Goal: Obtain resource: Download file/media

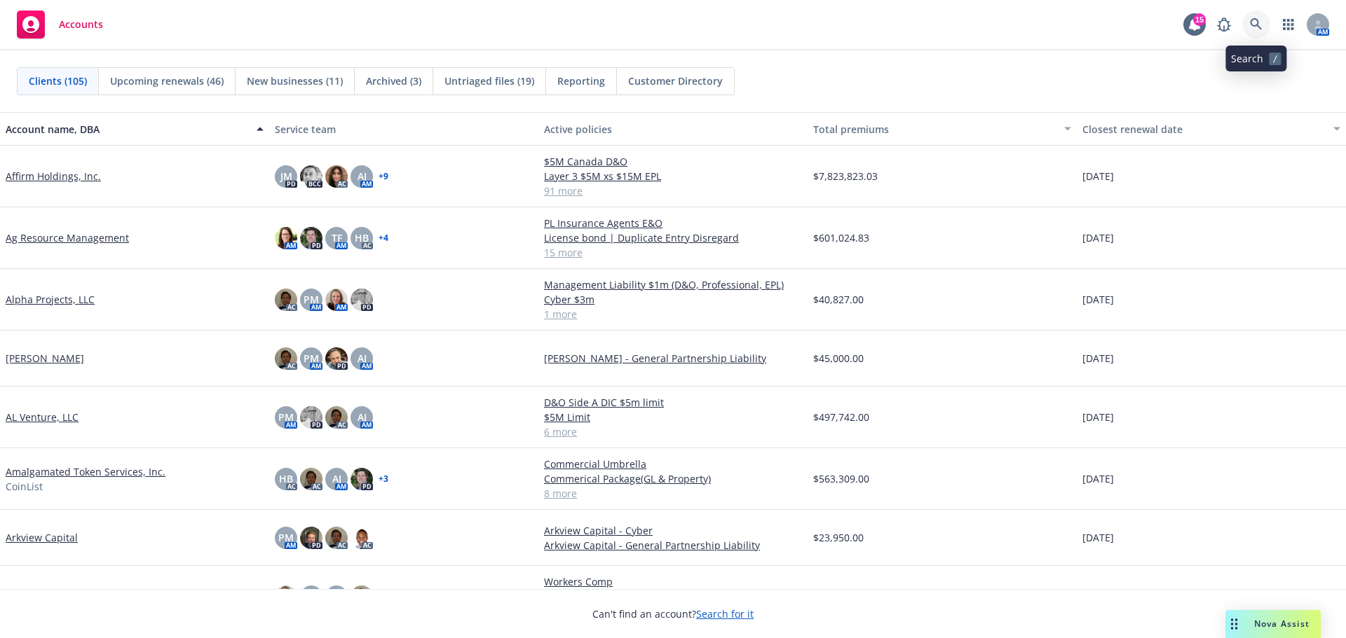
click at [1259, 23] on icon at bounding box center [1256, 24] width 13 height 13
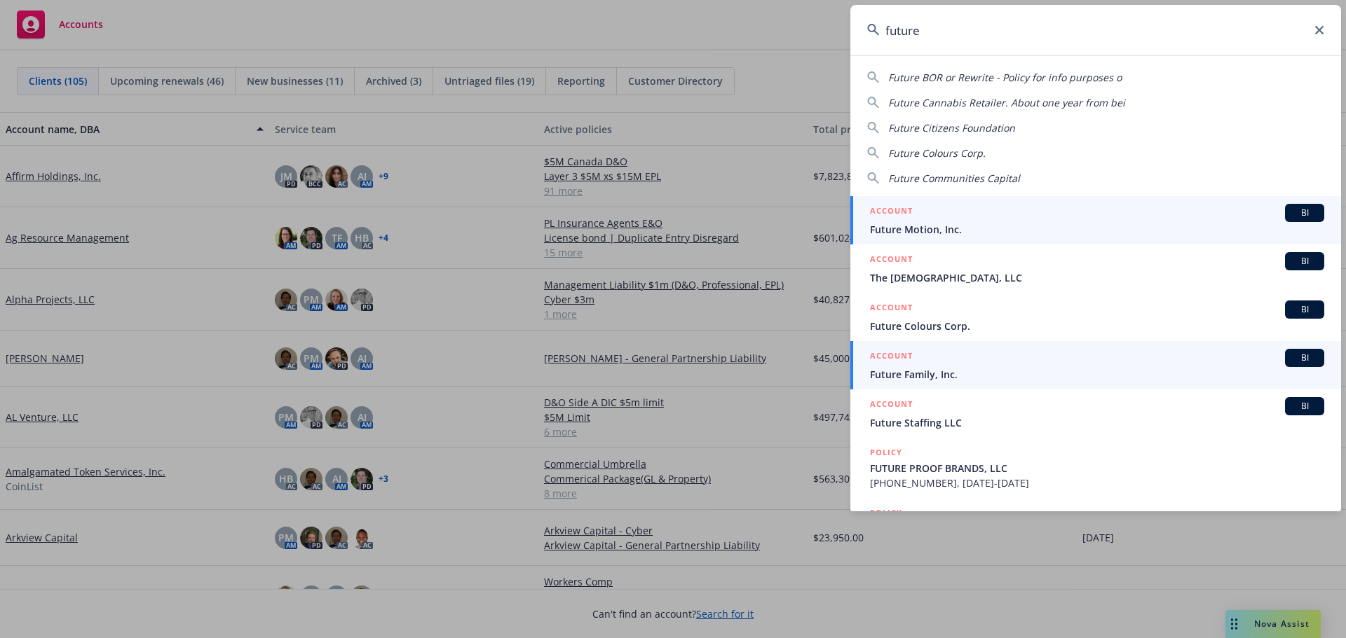
type input "future"
click at [922, 367] on div "ACCOUNT BI" at bounding box center [1097, 358] width 454 height 18
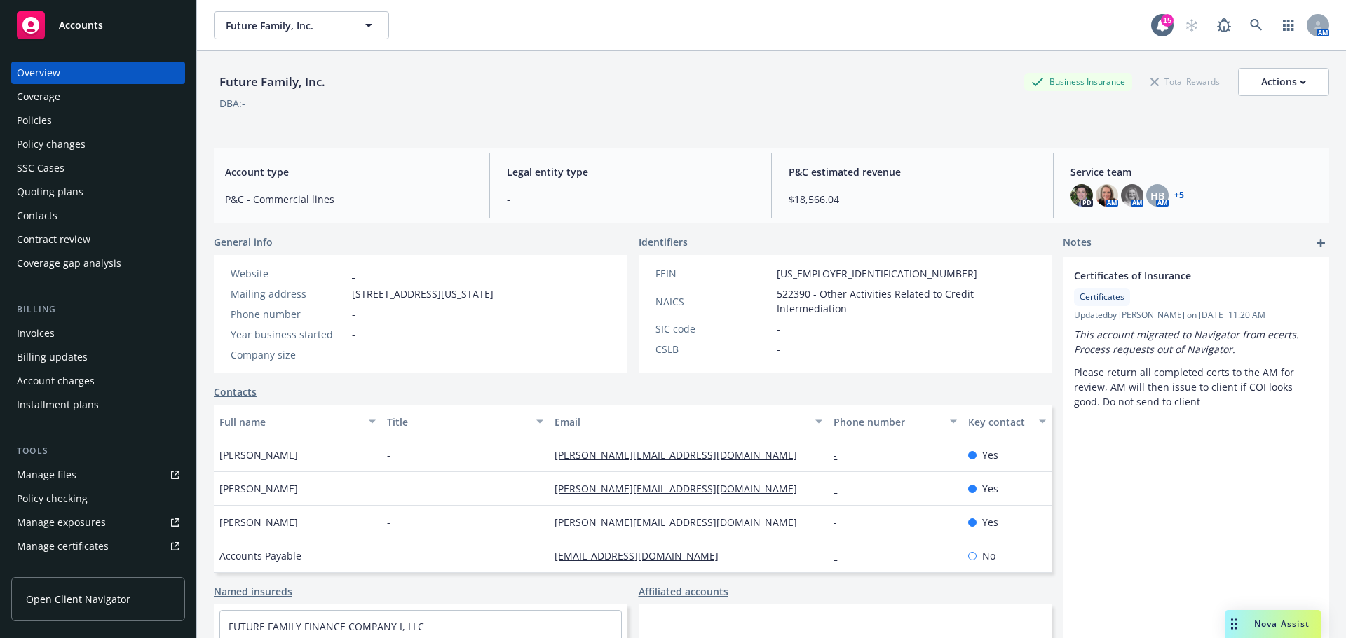
click at [1175, 197] on link "+ 5" at bounding box center [1179, 195] width 10 height 8
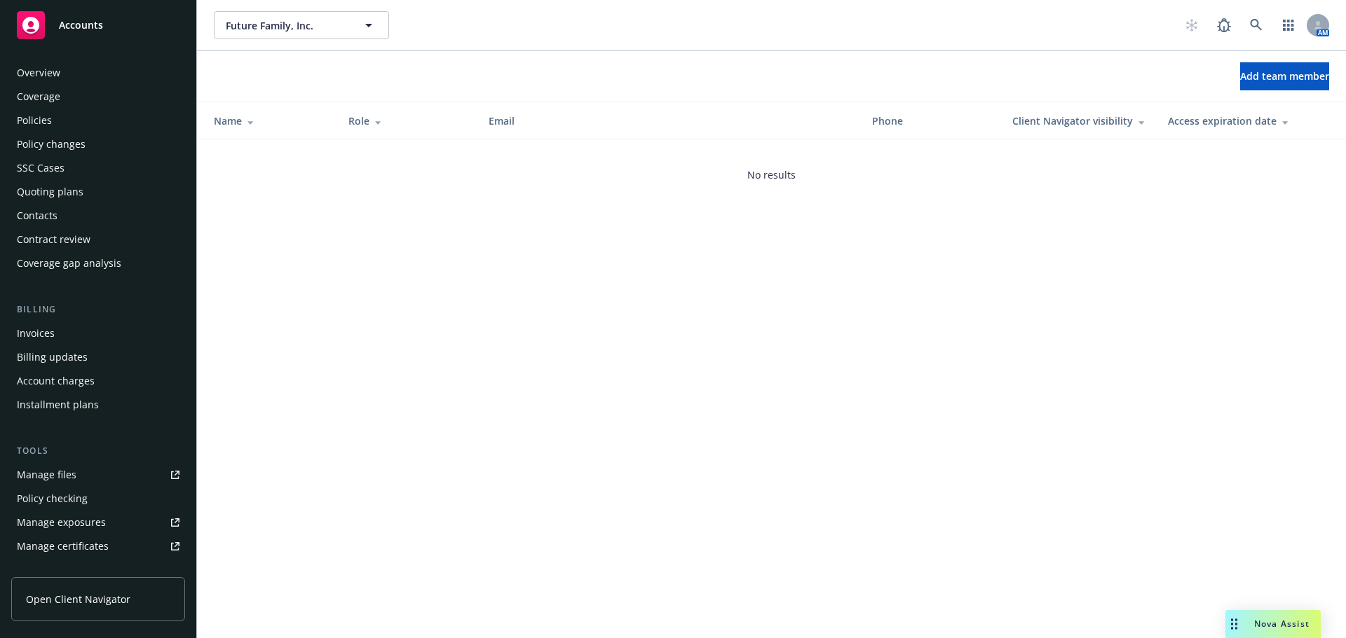
scroll to position [299, 0]
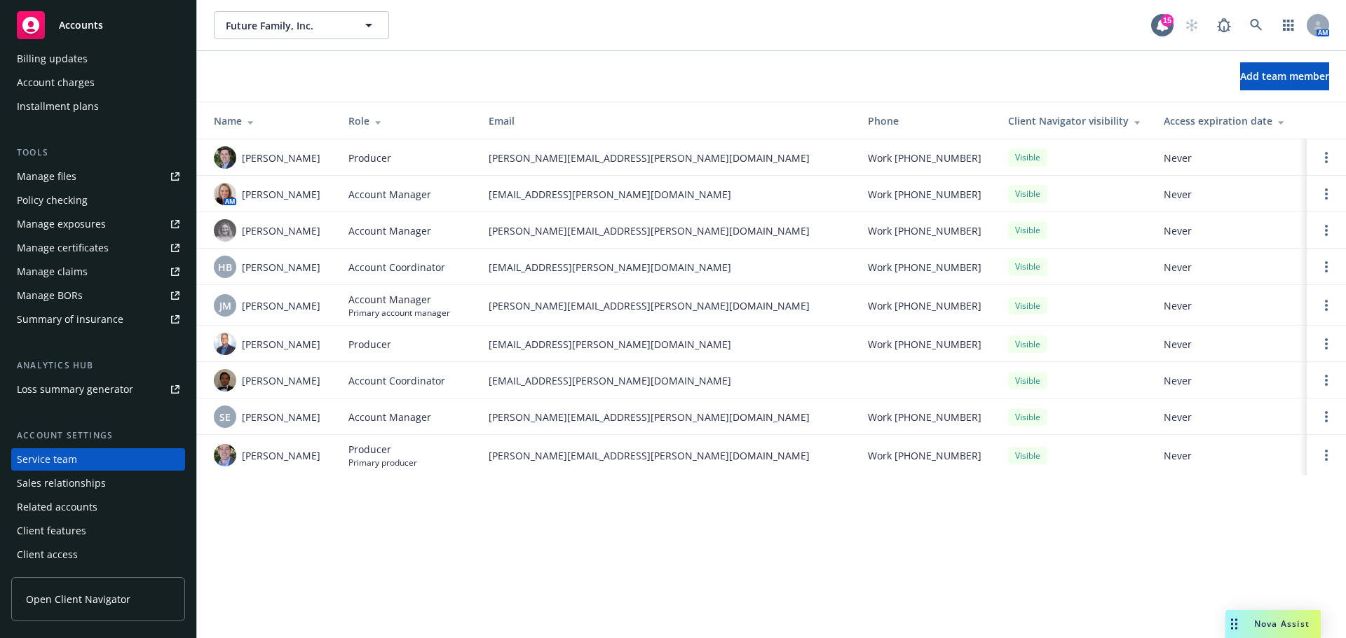
click at [85, 25] on span "Accounts" at bounding box center [81, 25] width 44 height 11
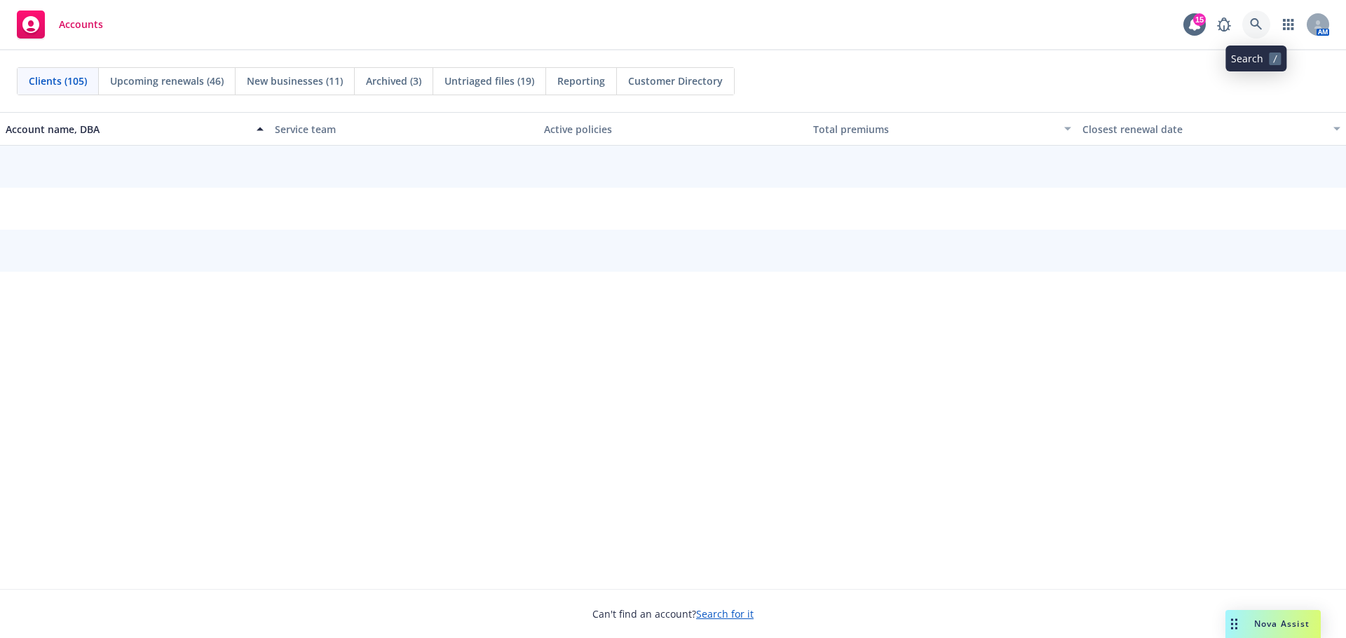
click at [1254, 18] on link at bounding box center [1256, 25] width 28 height 28
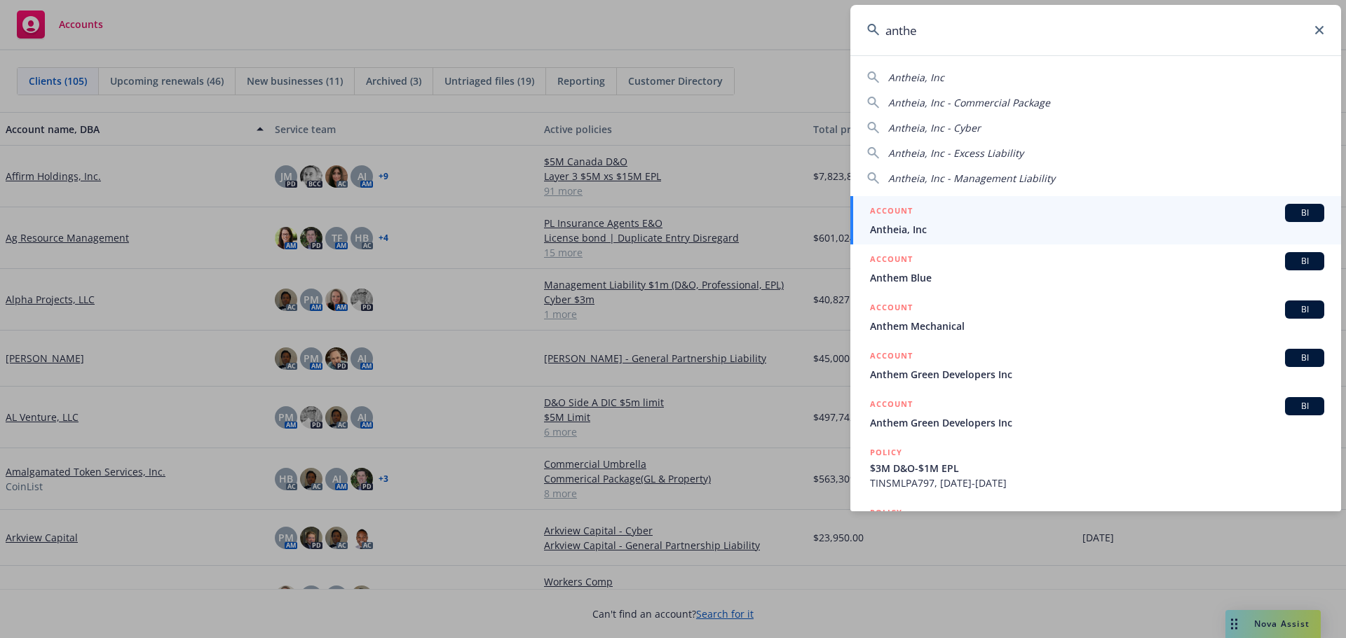
type input "anthe"
click at [944, 226] on span "Antheia, Inc" at bounding box center [1097, 229] width 454 height 15
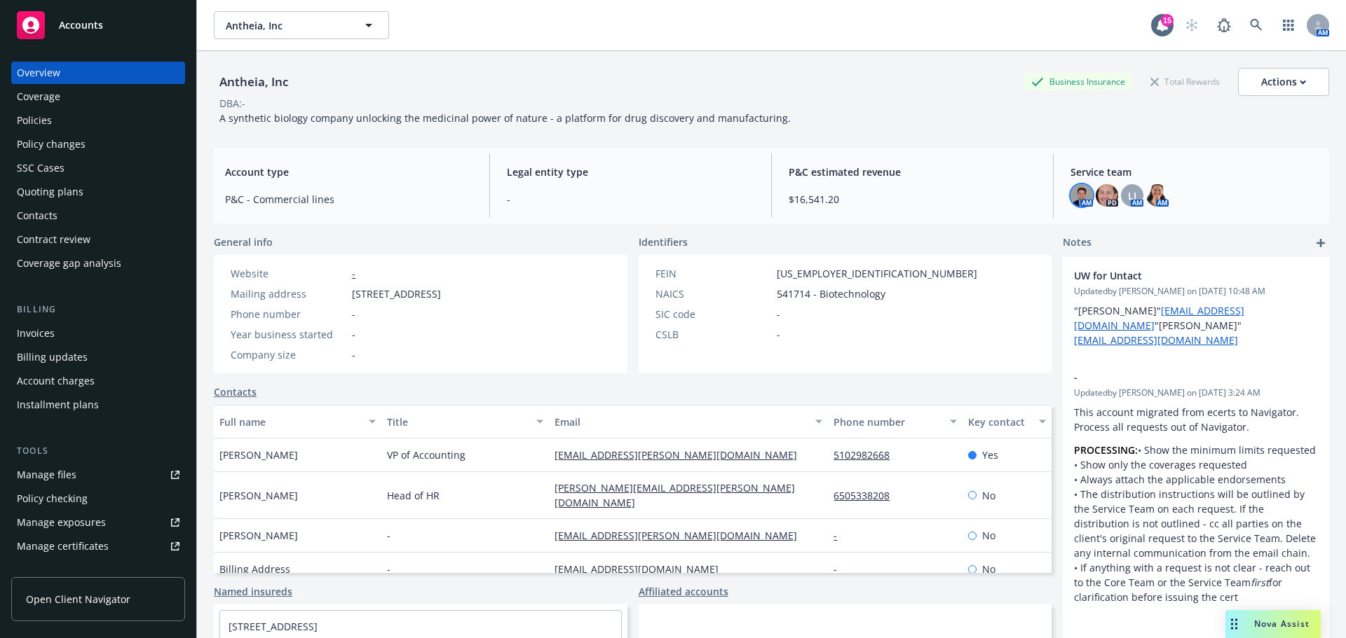
click at [1070, 197] on img at bounding box center [1081, 195] width 22 height 22
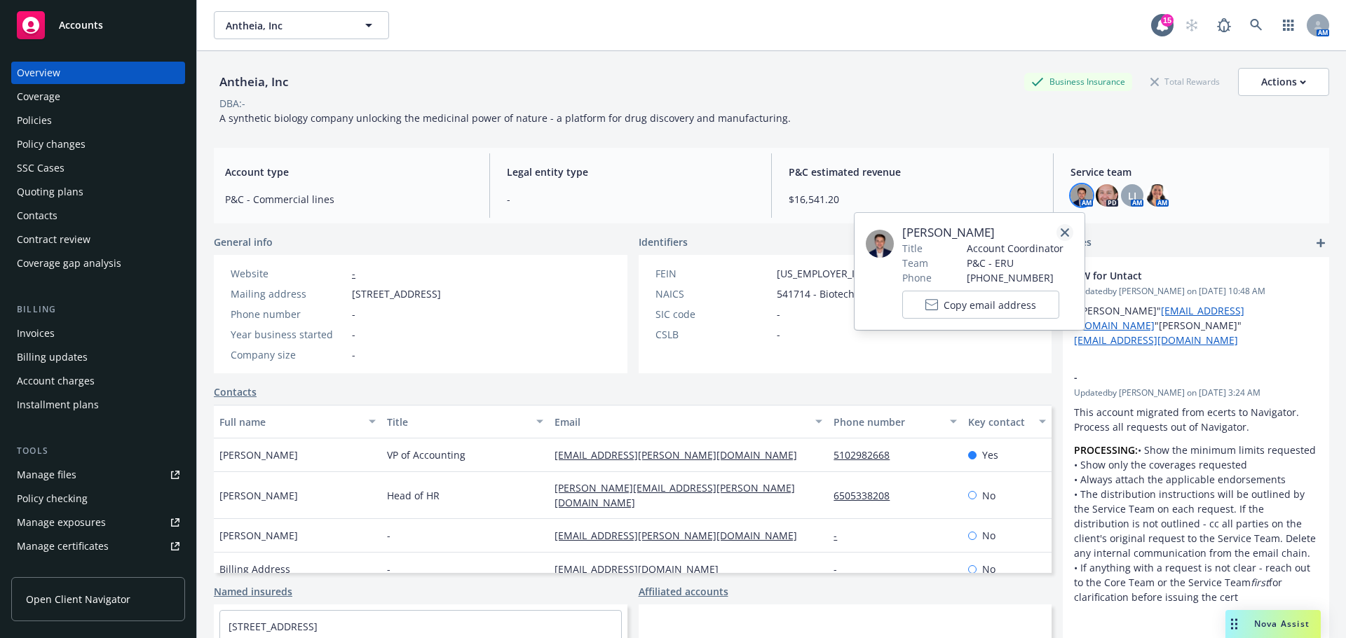
click at [1065, 231] on icon "close" at bounding box center [1064, 232] width 8 height 8
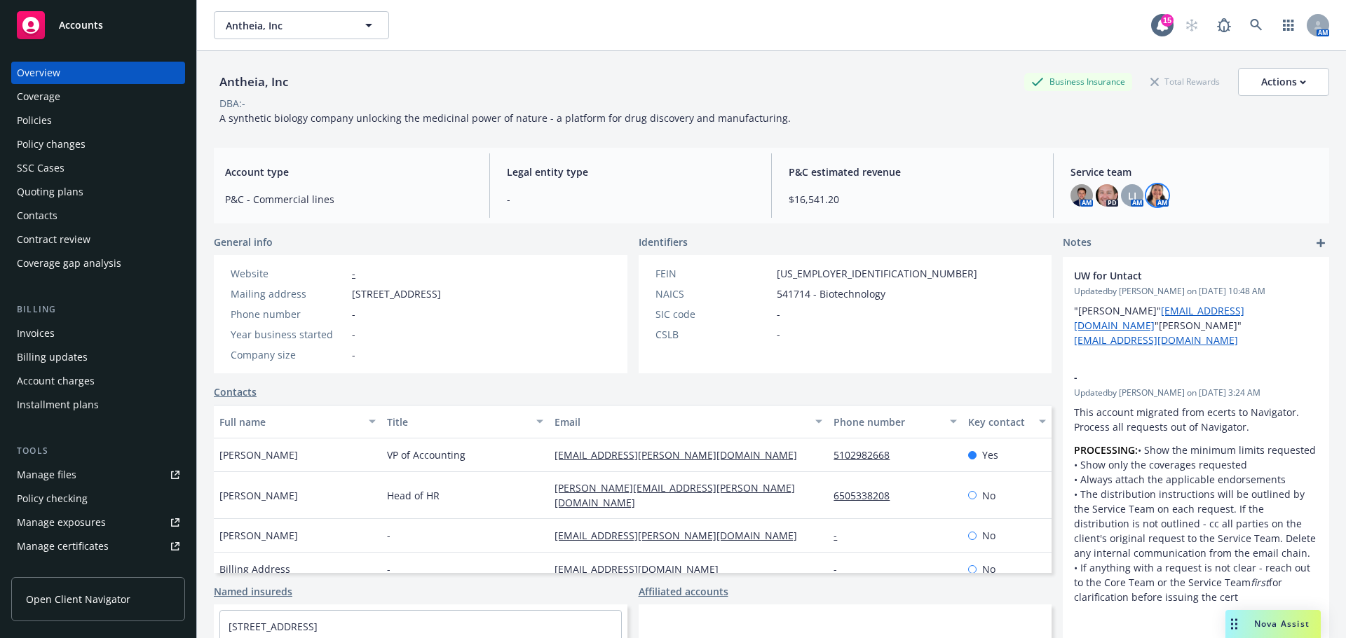
click at [1154, 191] on img at bounding box center [1157, 195] width 22 height 22
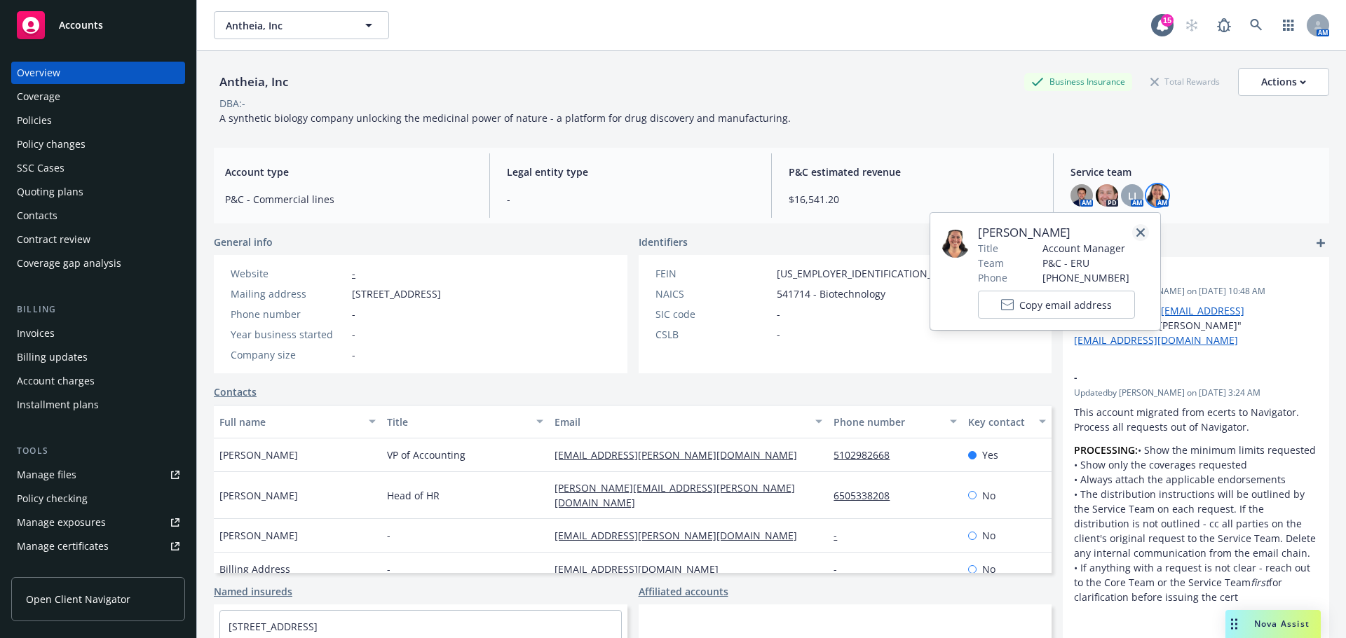
click at [1138, 231] on icon "close" at bounding box center [1140, 232] width 8 height 8
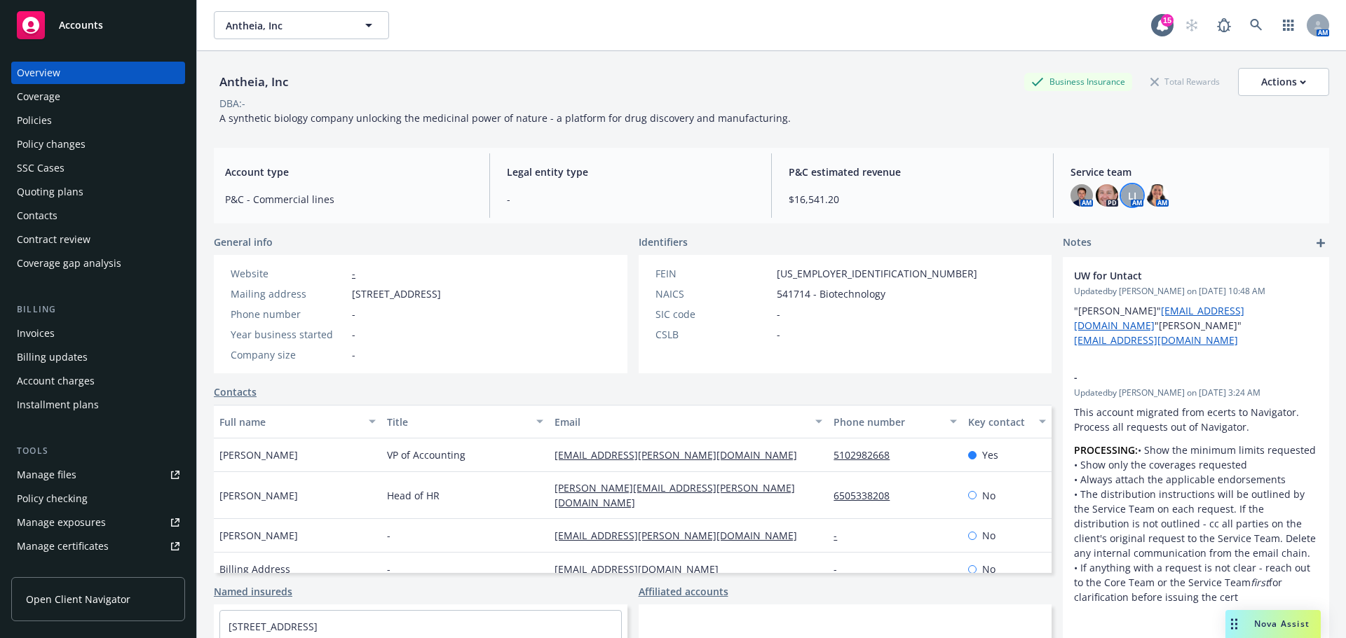
click at [1128, 198] on span "LI" at bounding box center [1132, 196] width 8 height 15
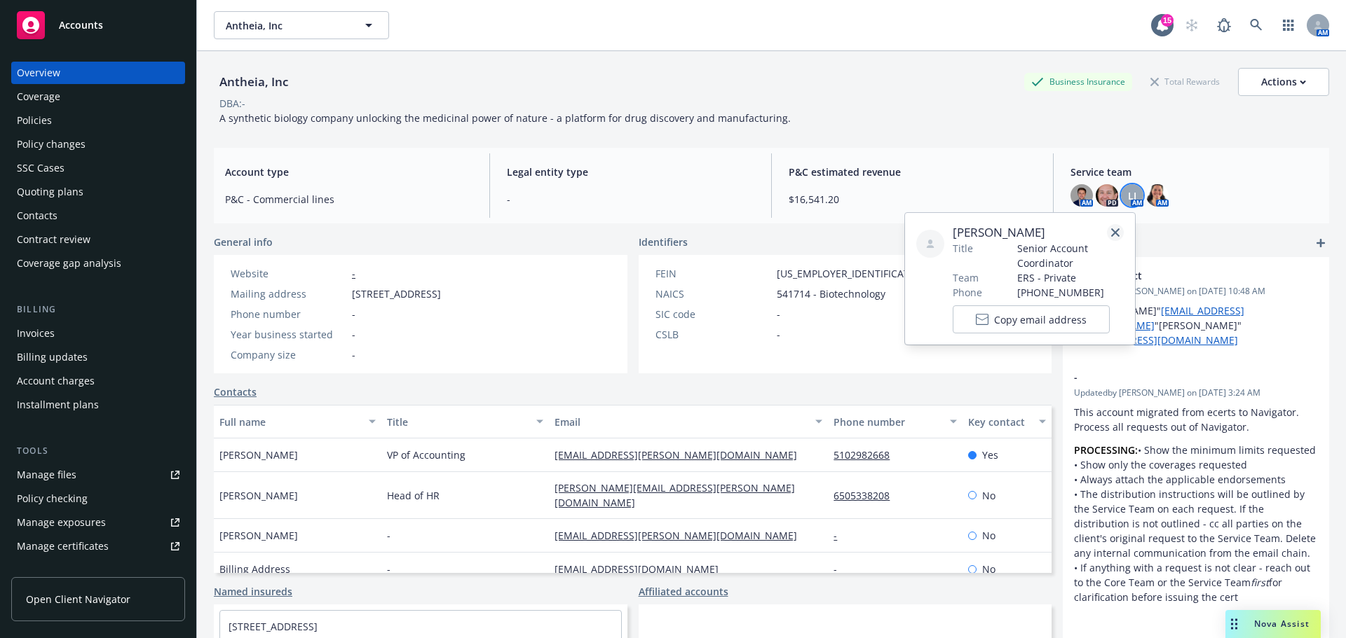
click at [1112, 231] on icon "close" at bounding box center [1115, 232] width 8 height 8
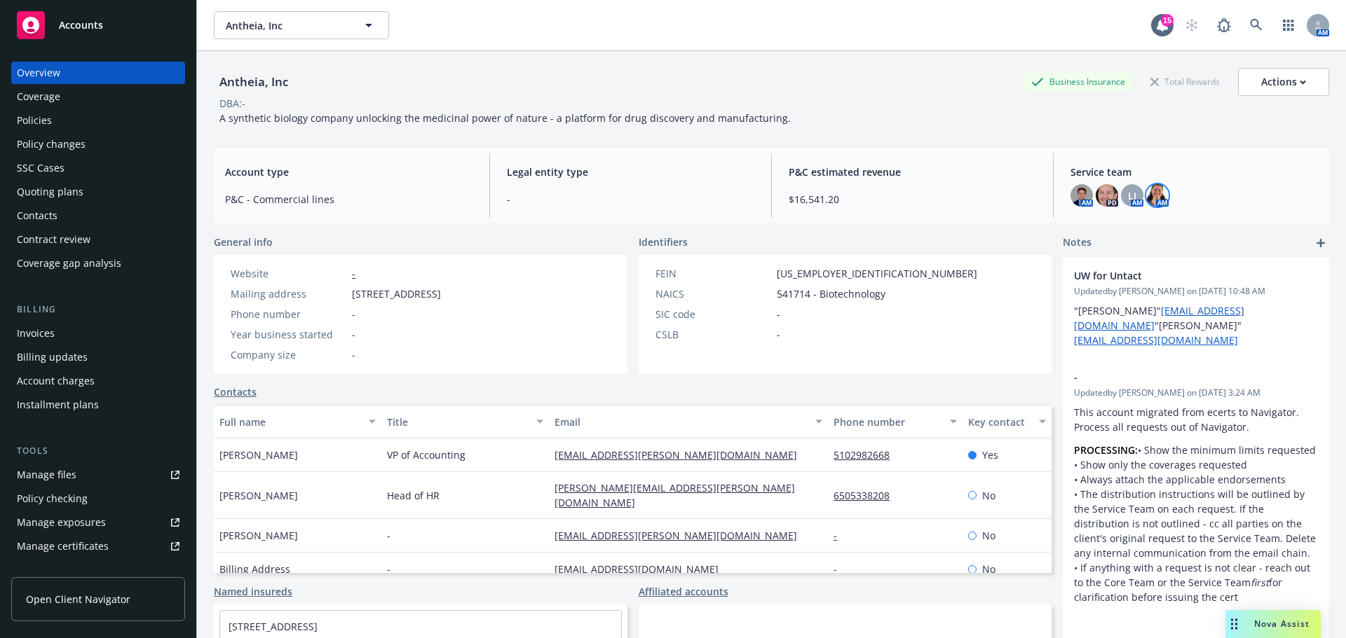
click at [1146, 196] on img at bounding box center [1157, 195] width 22 height 22
click at [1130, 196] on div "LI" at bounding box center [1132, 195] width 22 height 22
click at [1070, 195] on img at bounding box center [1081, 195] width 22 height 22
click at [1095, 200] on img at bounding box center [1106, 195] width 22 height 22
click at [69, 27] on span "Accounts" at bounding box center [81, 25] width 44 height 11
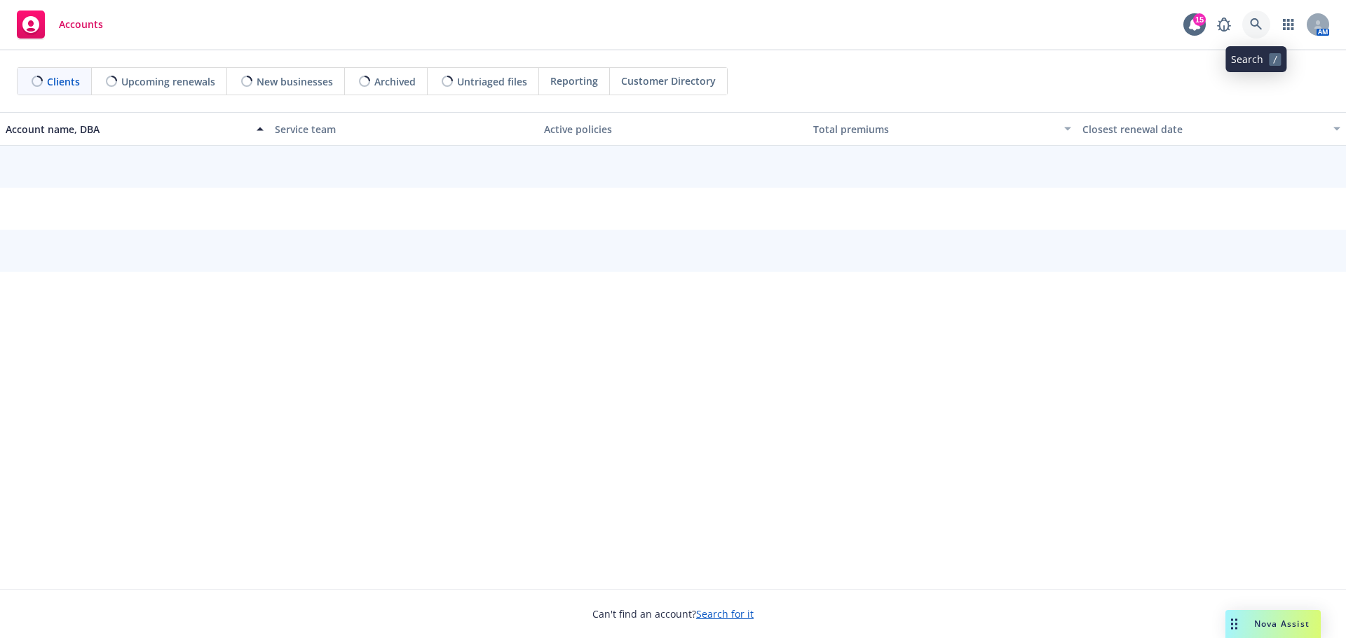
click at [1253, 19] on icon at bounding box center [1256, 24] width 12 height 12
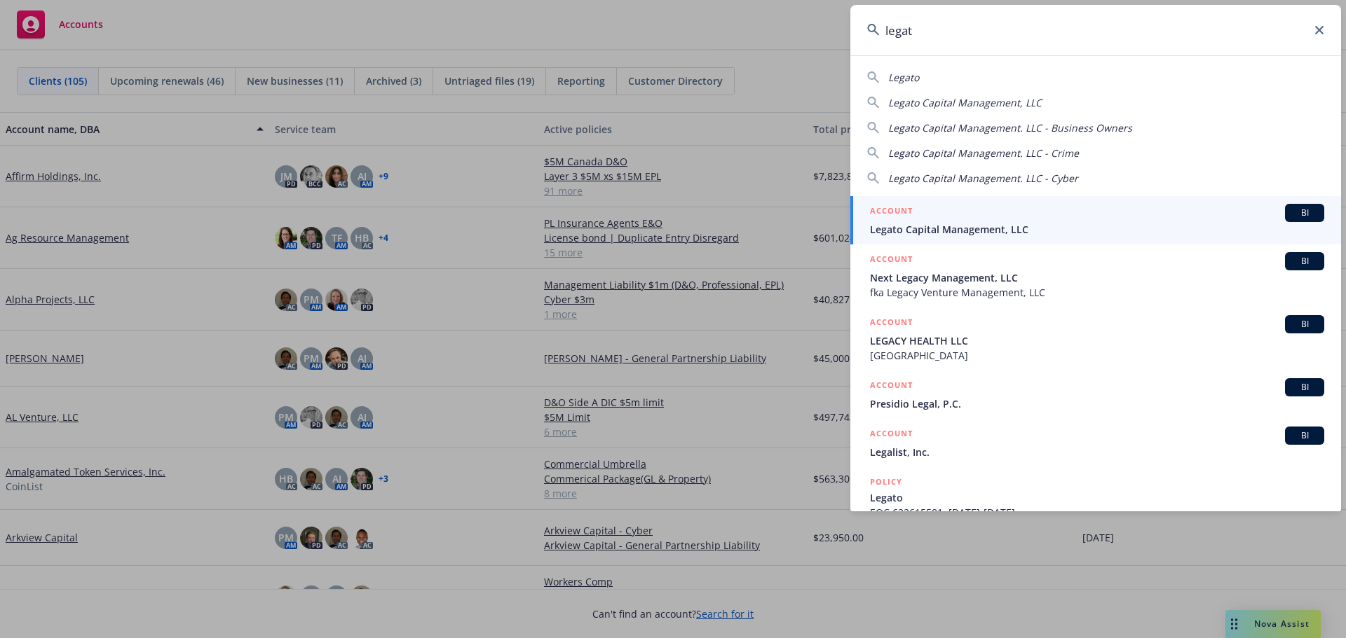
type input "legat"
click at [950, 222] on span "Legato Capital Management, LLC" at bounding box center [1097, 229] width 454 height 15
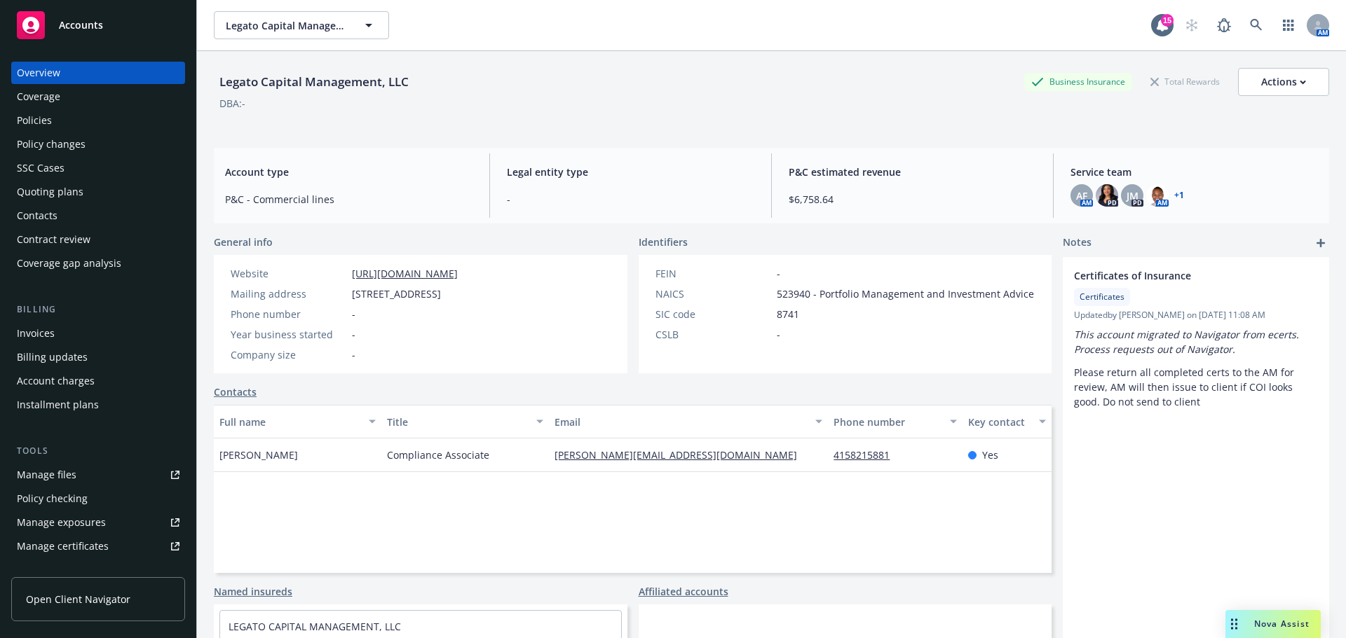
click at [1174, 193] on link "+ 1" at bounding box center [1179, 195] width 10 height 8
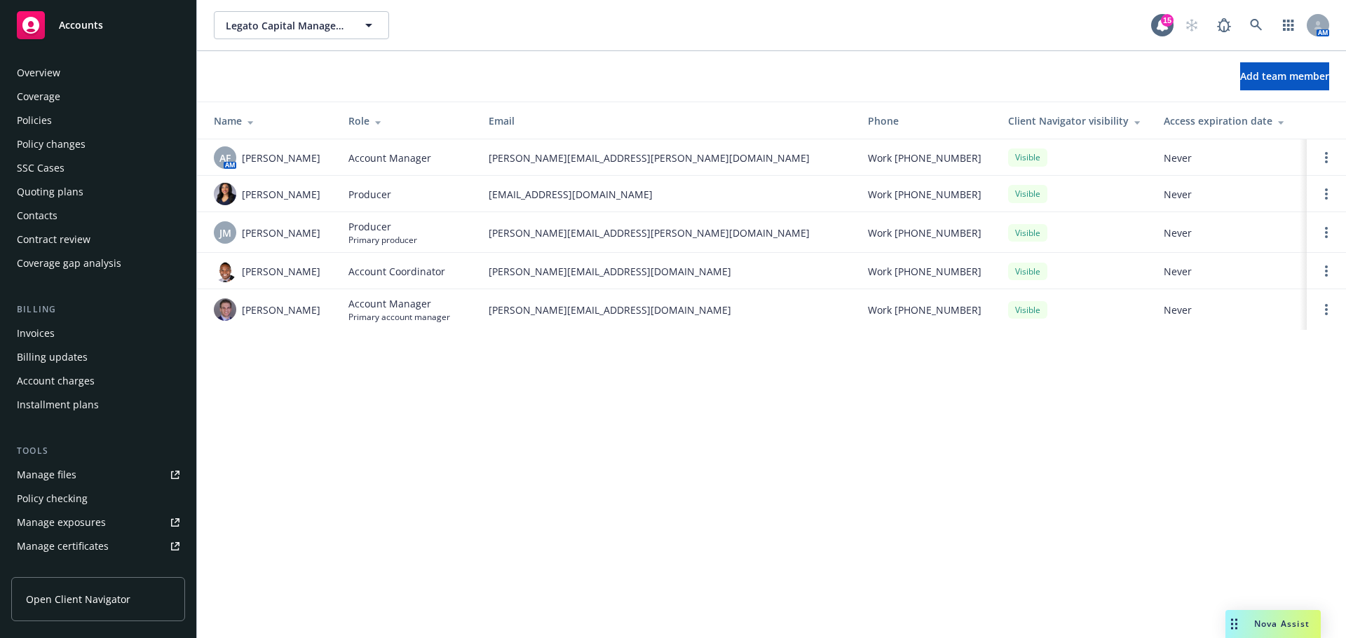
click at [46, 121] on div "Policies" at bounding box center [34, 120] width 35 height 22
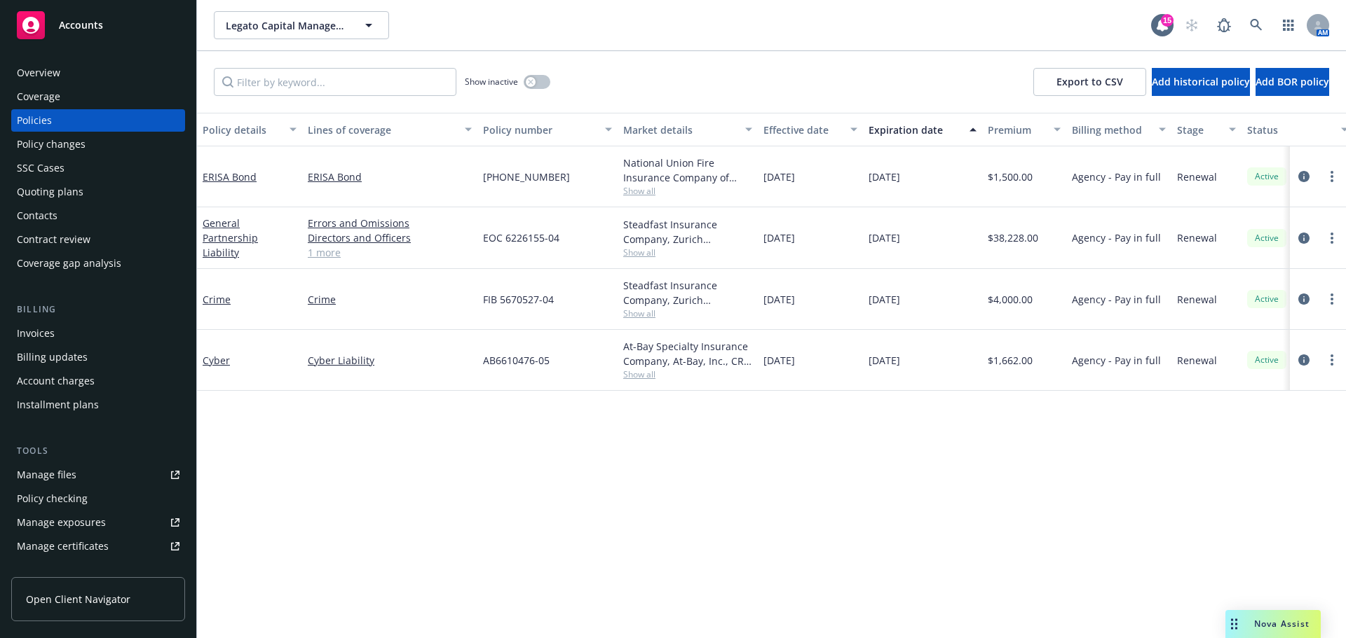
click at [45, 76] on div "Overview" at bounding box center [38, 73] width 43 height 22
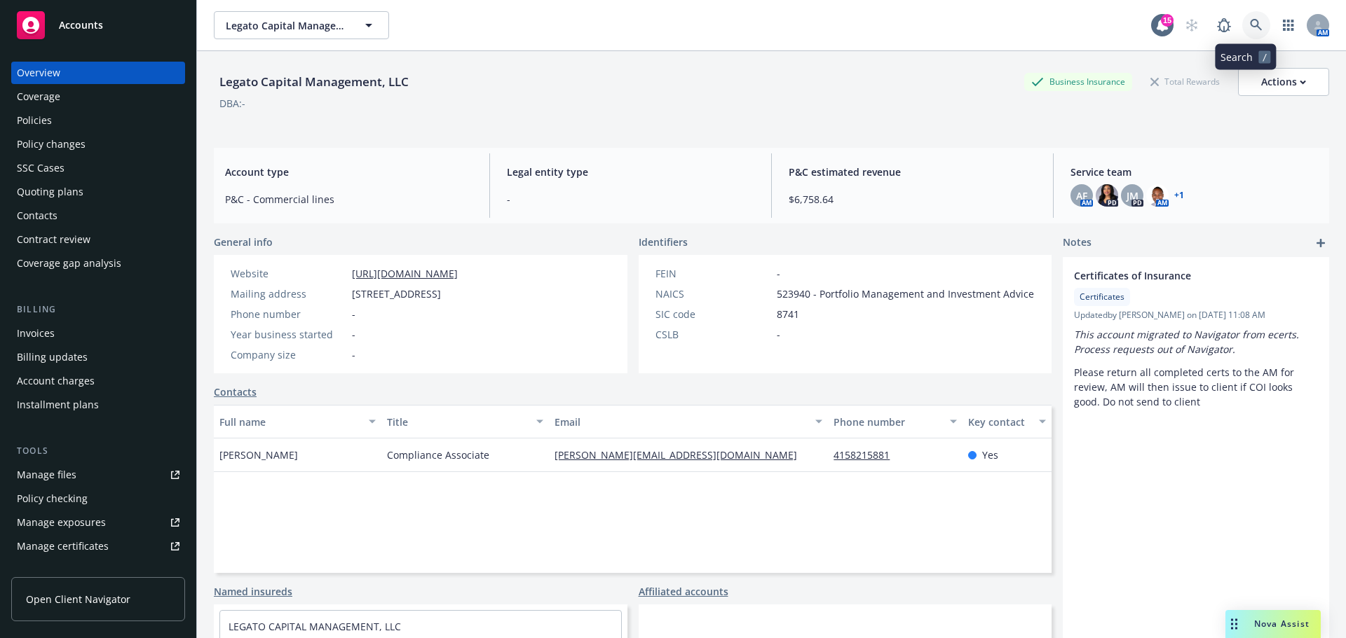
click at [1250, 20] on icon at bounding box center [1256, 25] width 13 height 13
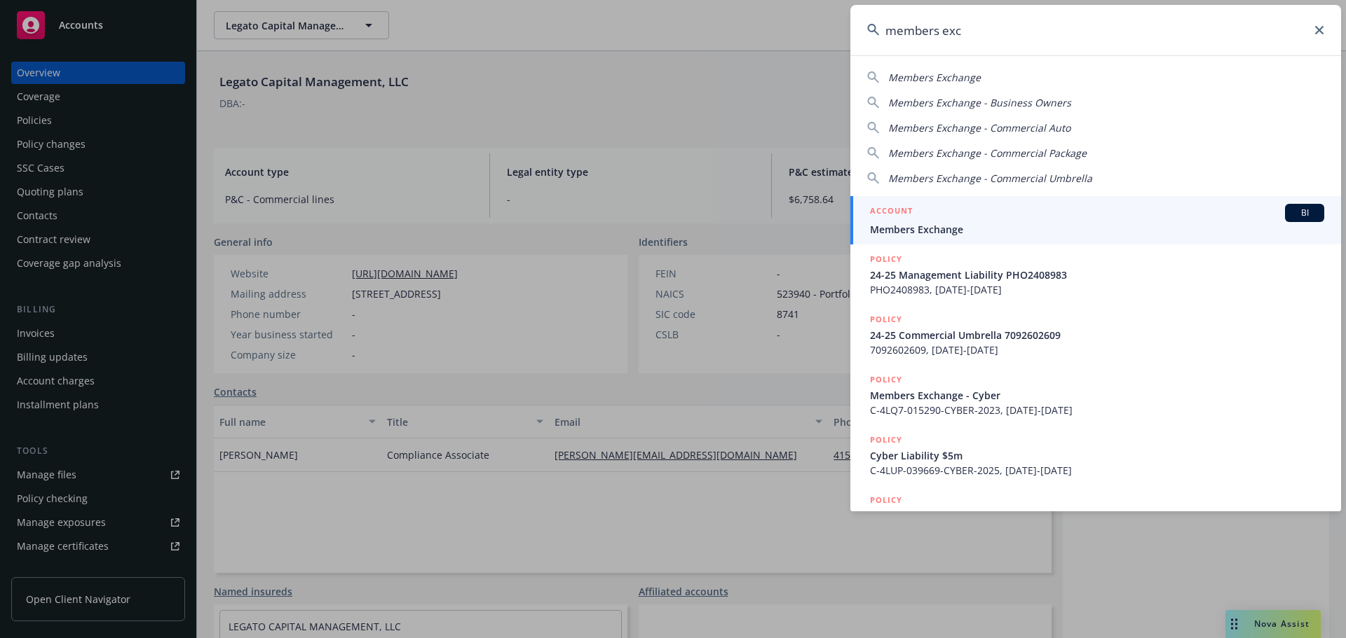
type input "members exc"
click at [923, 226] on span "Members Exchange" at bounding box center [1097, 229] width 454 height 15
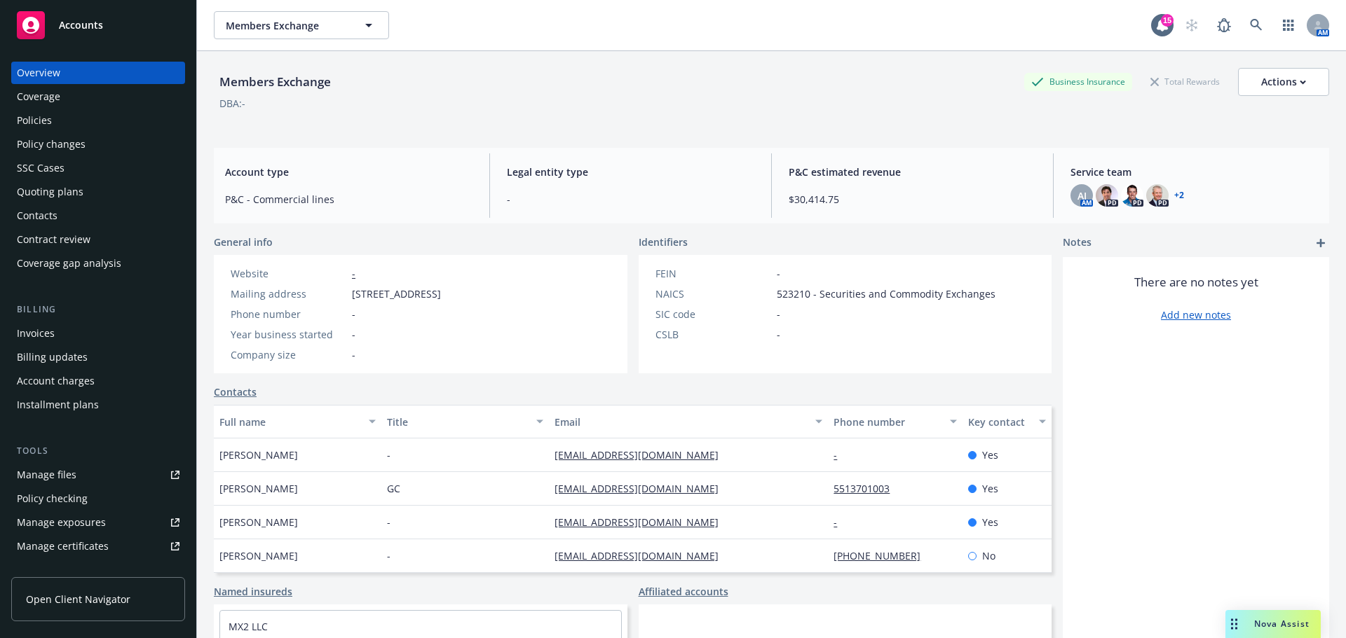
click at [33, 122] on div "Policies" at bounding box center [34, 120] width 35 height 22
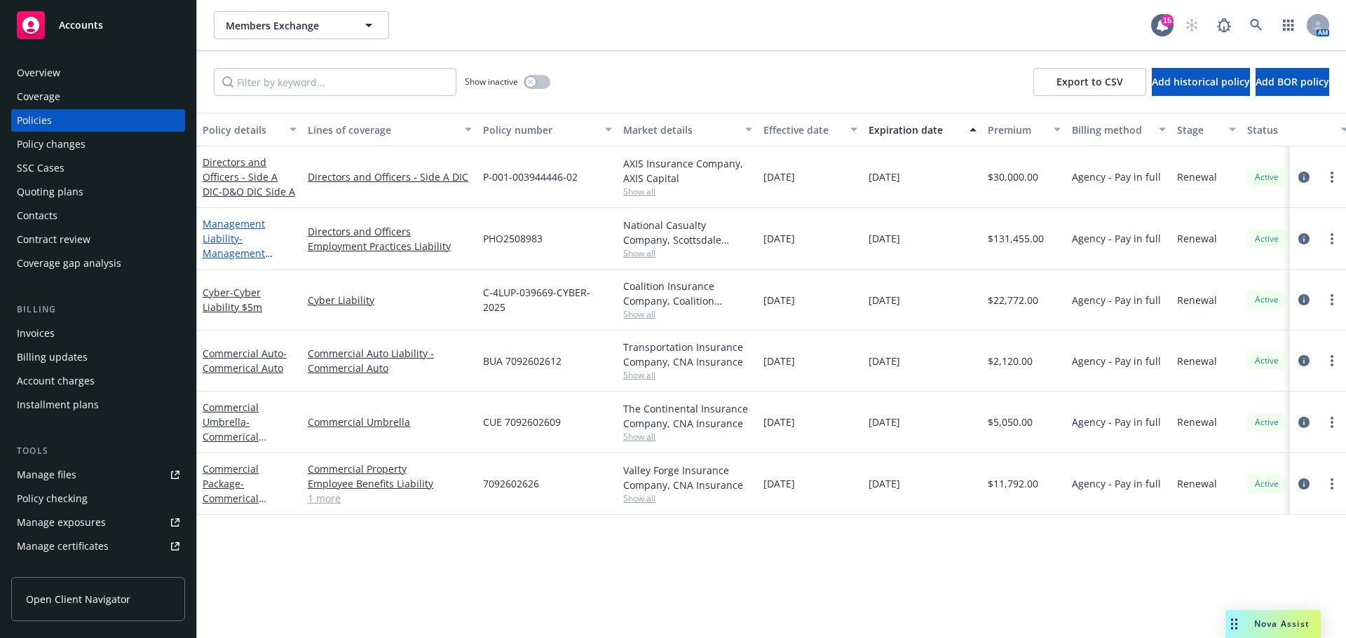
click at [224, 248] on span "- Management Liability (D&O $6m, EPL $3m)" at bounding box center [248, 260] width 90 height 57
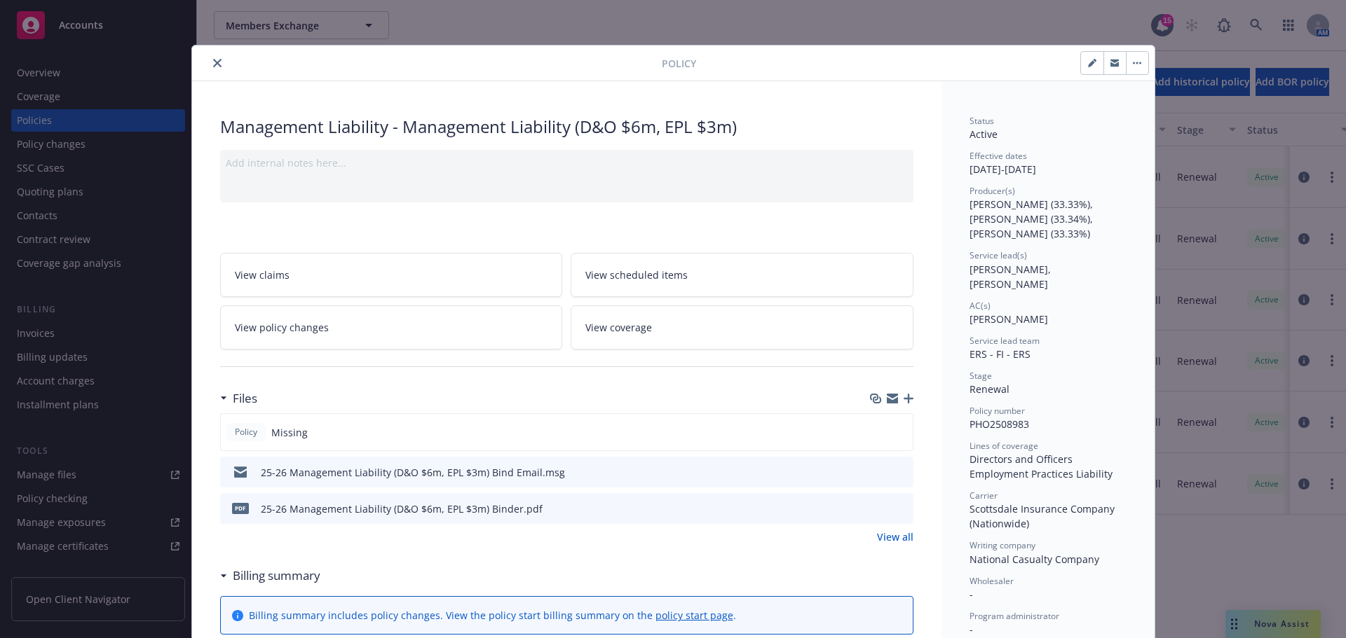
click at [871, 473] on icon "download file" at bounding box center [876, 471] width 11 height 11
click at [213, 62] on icon "close" at bounding box center [217, 63] width 8 height 8
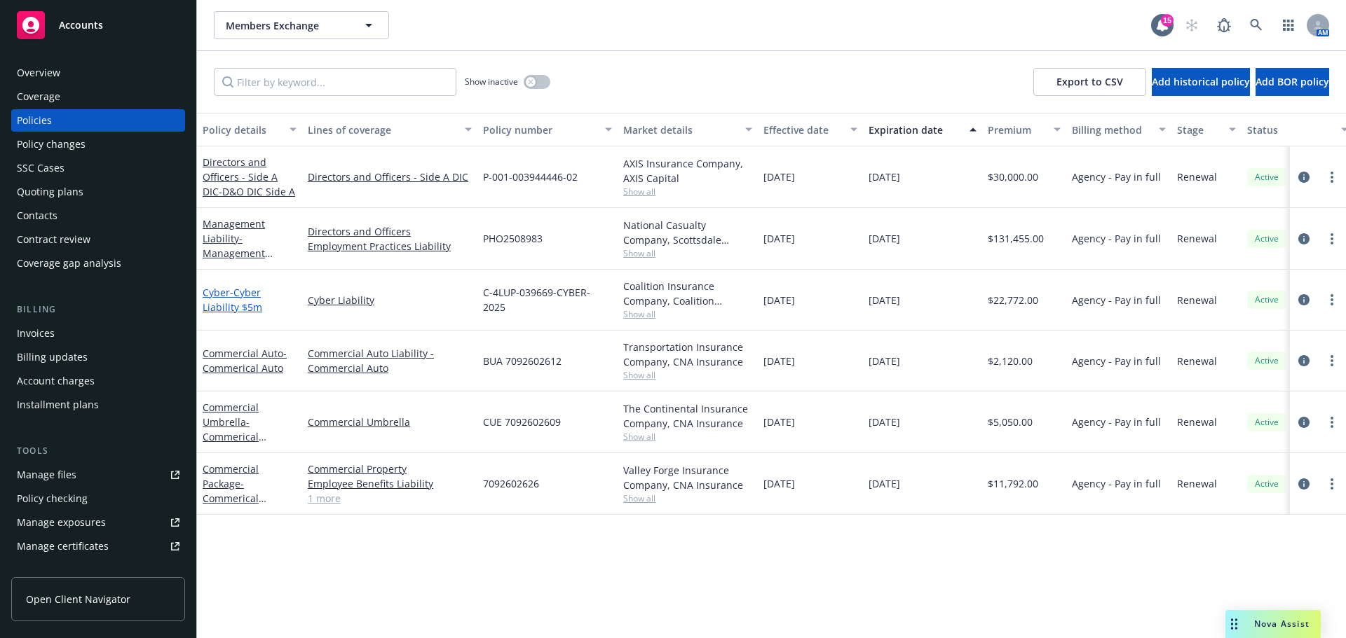
click at [238, 305] on span "- Cyber Liability $5m" at bounding box center [233, 300] width 60 height 28
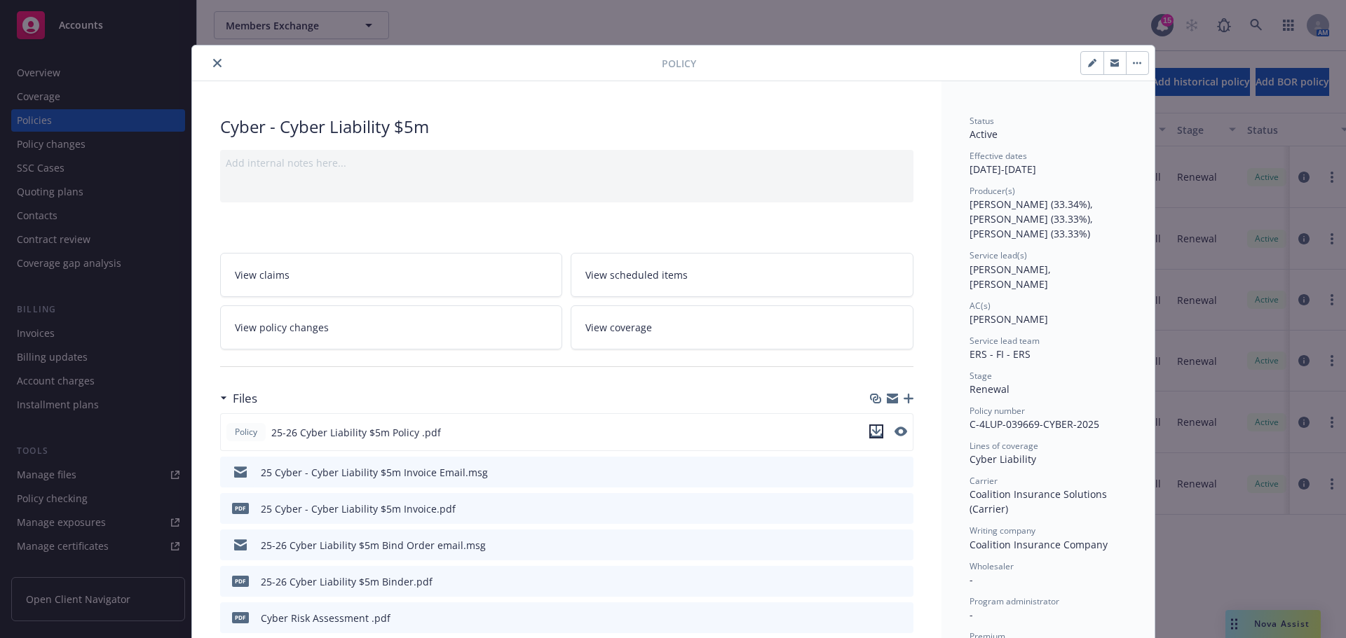
click at [870, 433] on icon "download file" at bounding box center [875, 431] width 11 height 11
click at [213, 64] on icon "close" at bounding box center [217, 63] width 8 height 8
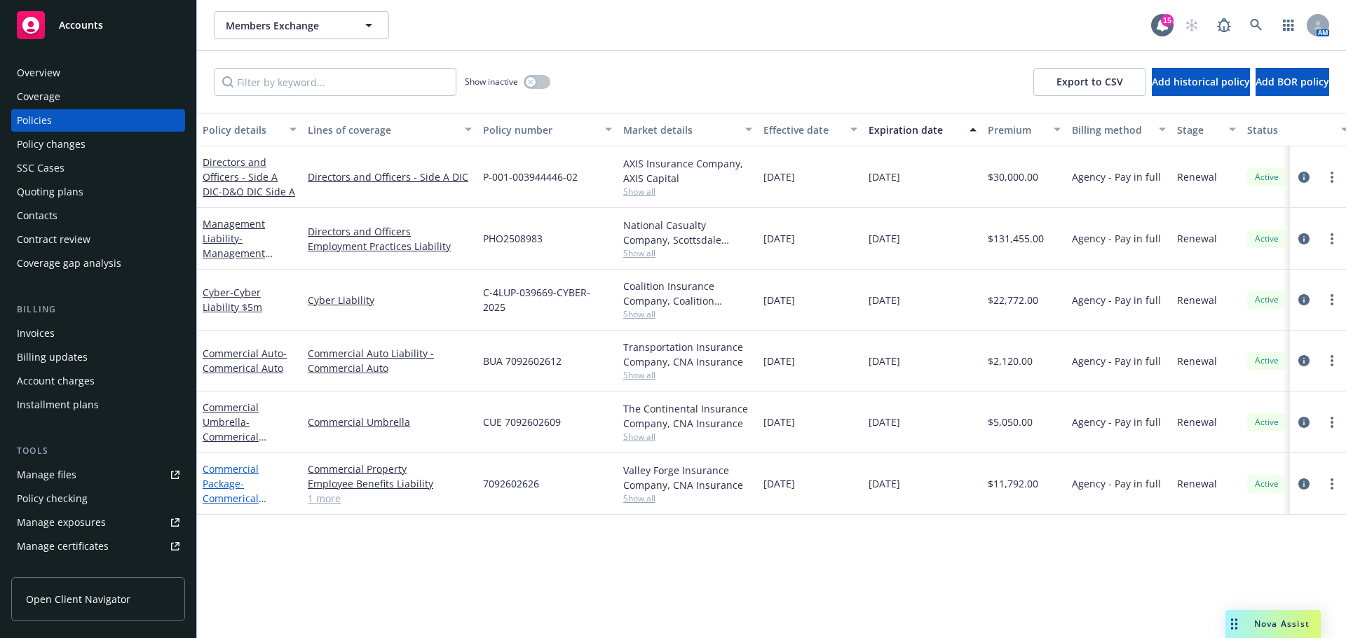
click at [234, 490] on link "Commercial Package - Commerical Package" at bounding box center [231, 491] width 56 height 57
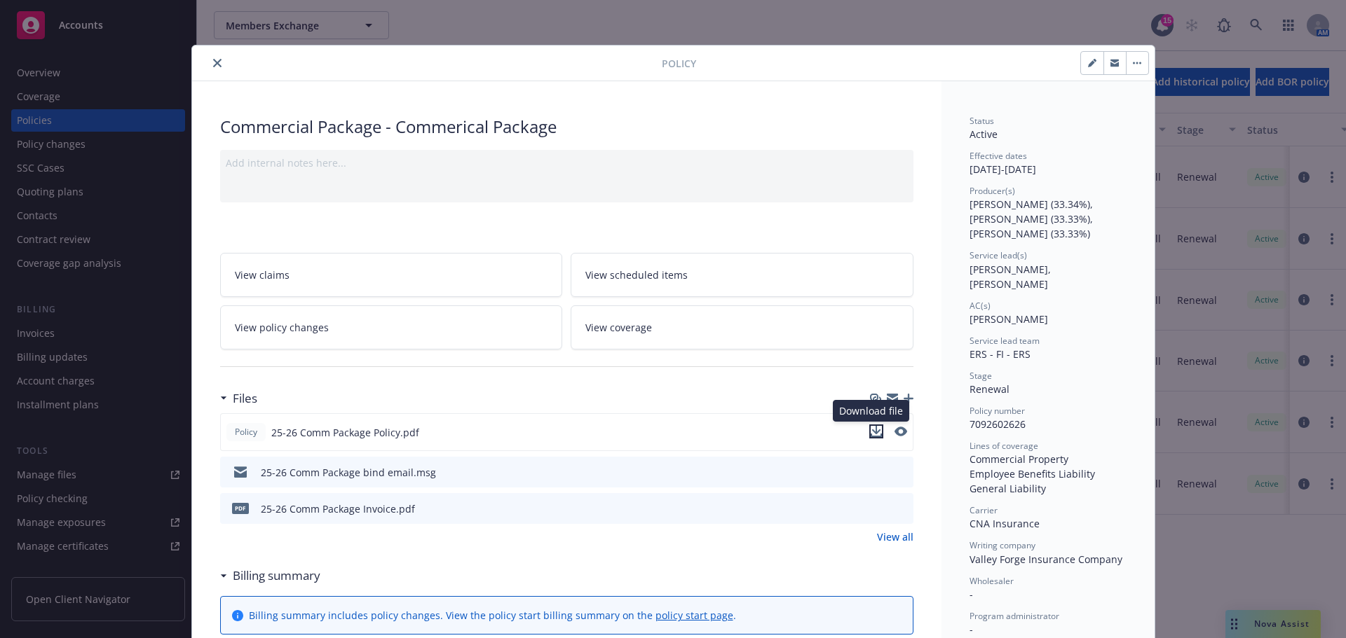
click at [873, 432] on icon "download file" at bounding box center [875, 431] width 11 height 11
click at [216, 65] on button "close" at bounding box center [217, 63] width 17 height 17
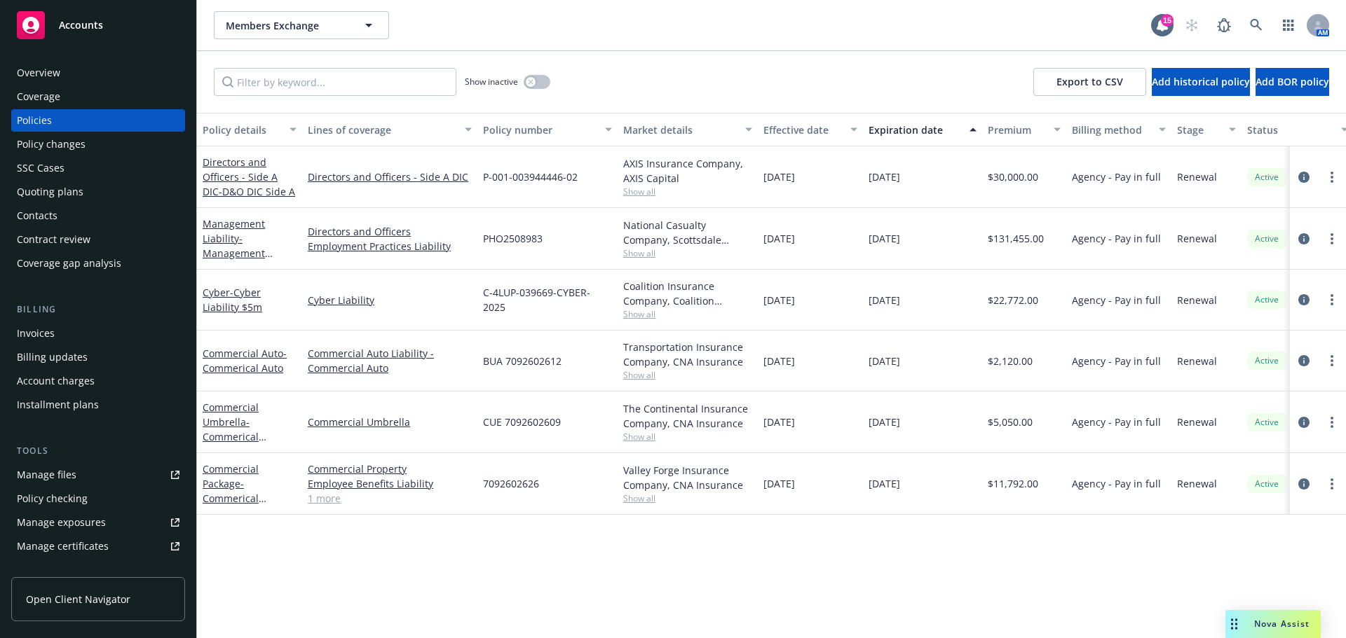
click at [88, 27] on span "Accounts" at bounding box center [81, 25] width 44 height 11
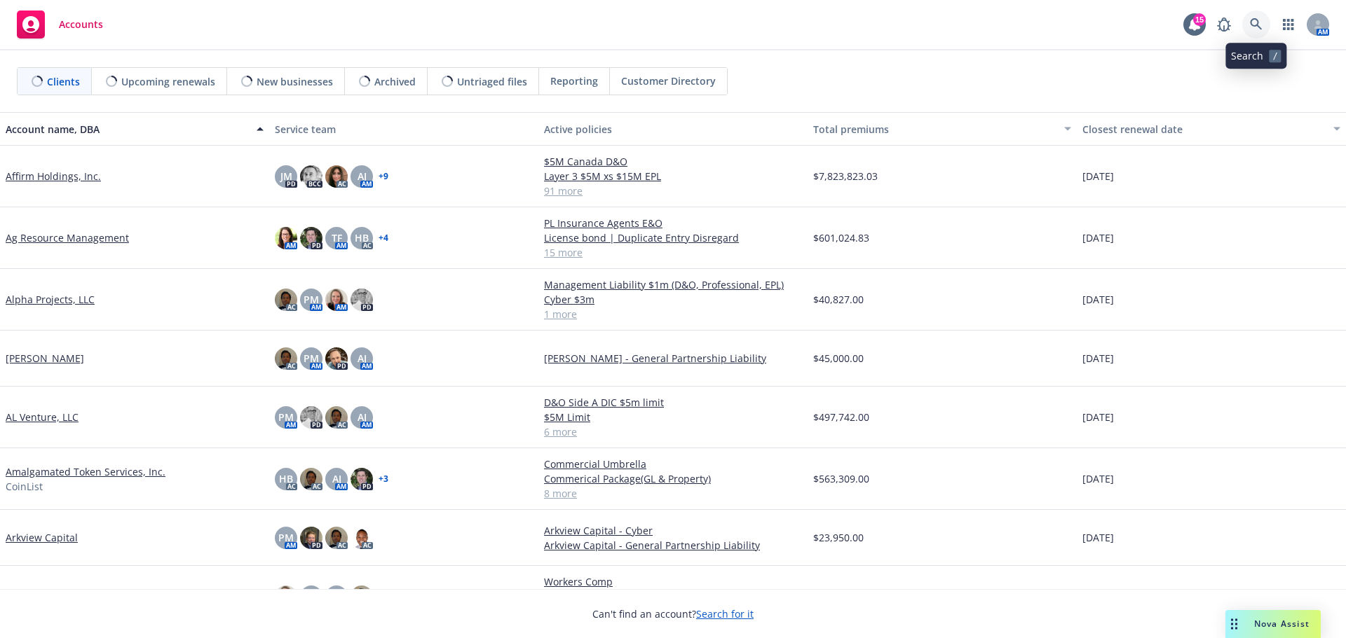
click at [1258, 26] on icon at bounding box center [1256, 24] width 12 height 12
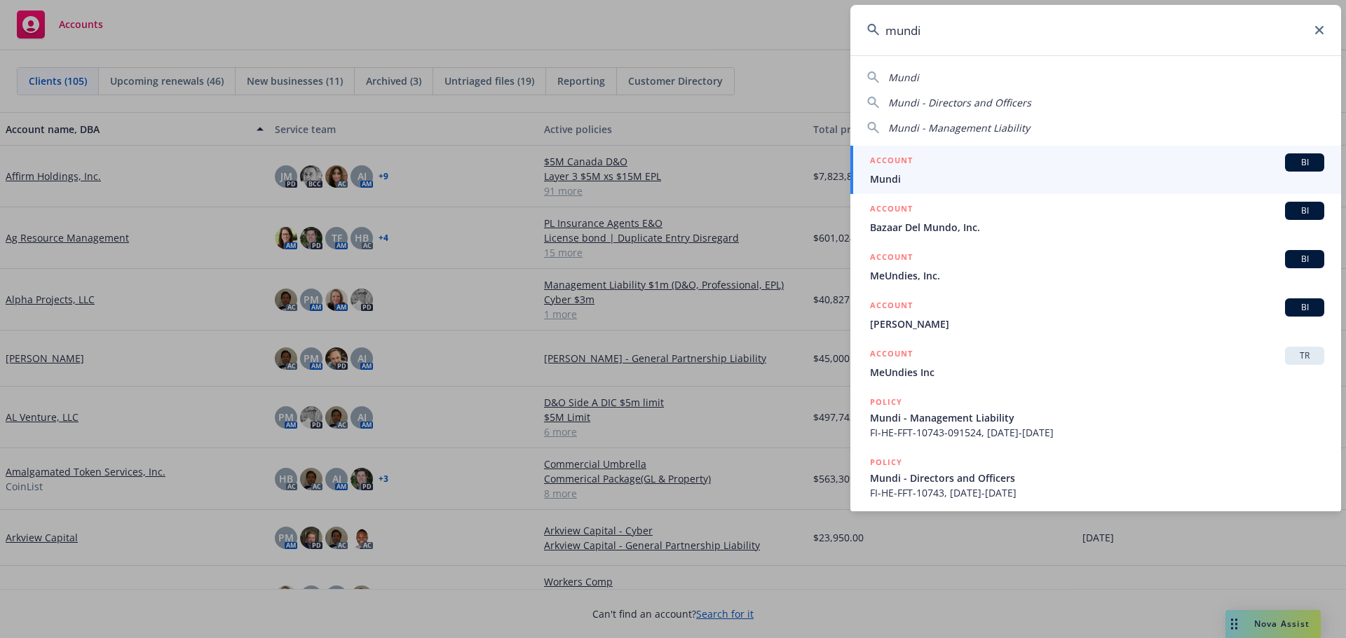
type input "mundi"
click at [903, 174] on span "Mundi" at bounding box center [1097, 179] width 454 height 15
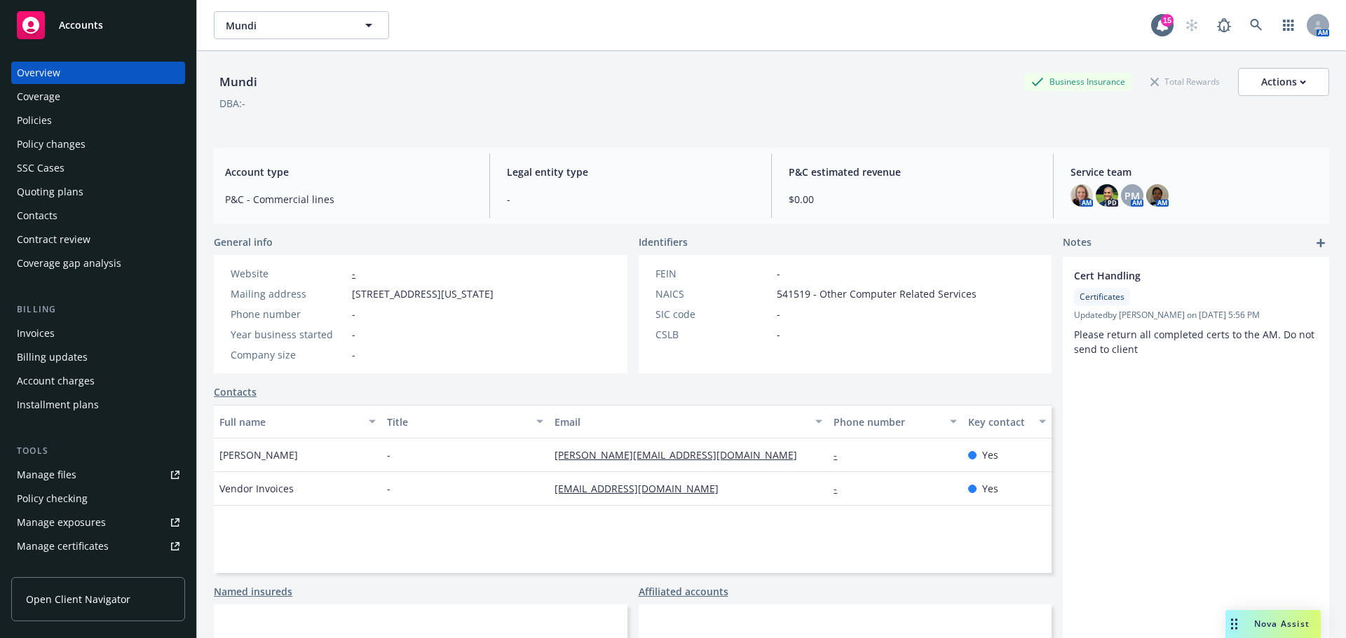
click at [39, 123] on div "Policies" at bounding box center [34, 120] width 35 height 22
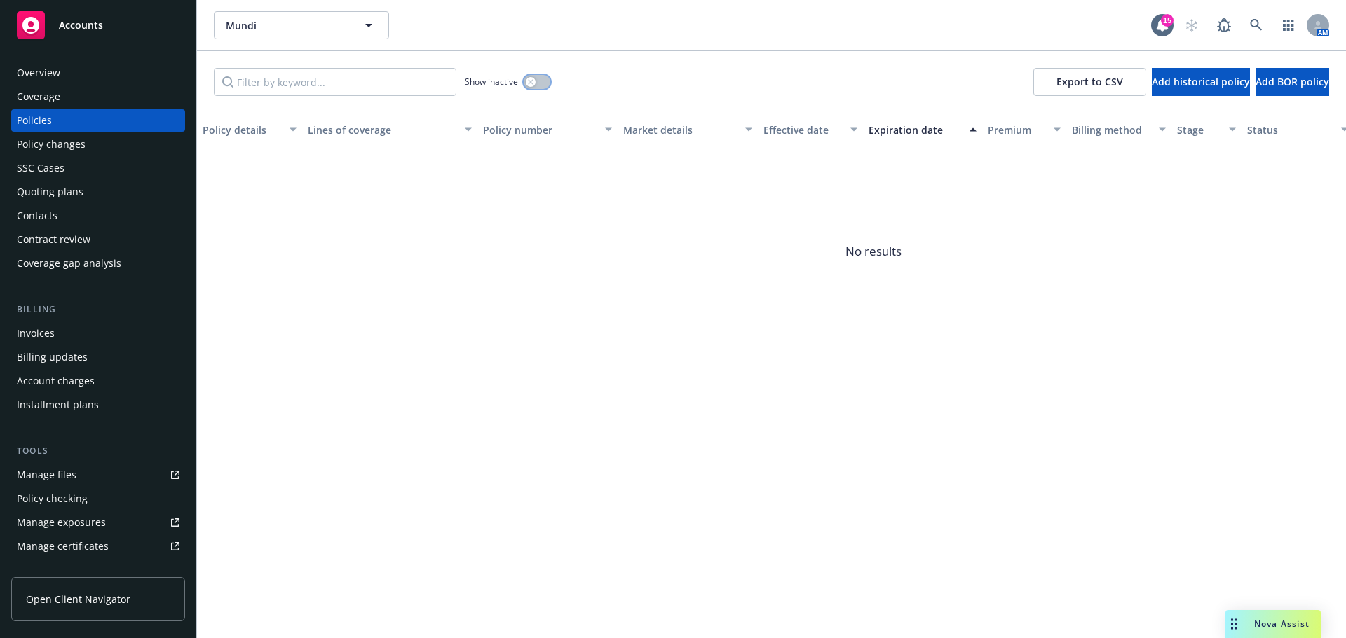
click at [544, 83] on button "button" at bounding box center [537, 82] width 27 height 14
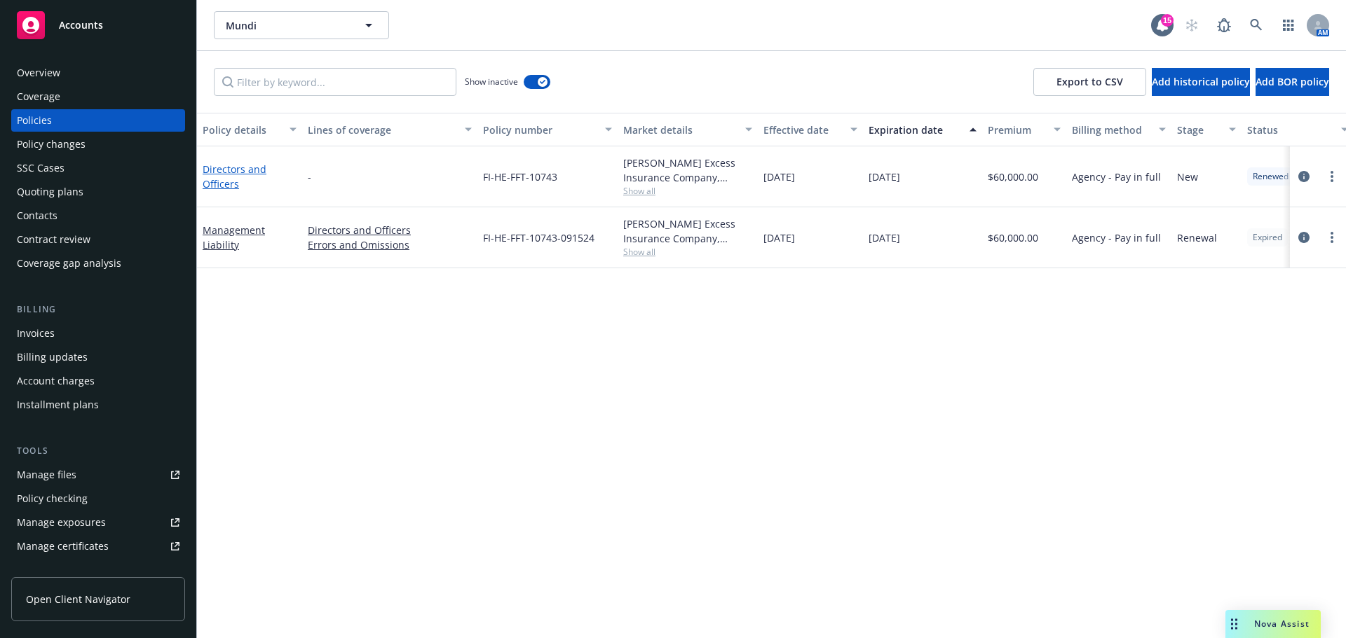
click at [216, 181] on link "Directors and Officers" at bounding box center [235, 177] width 64 height 28
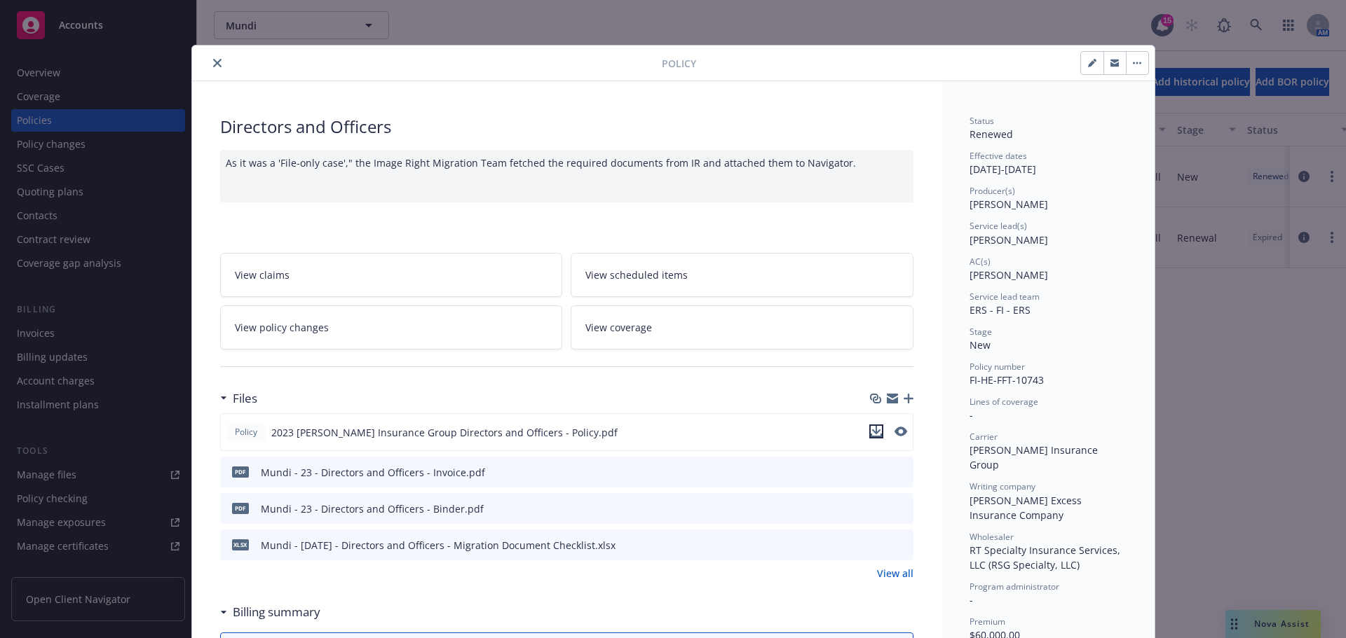
click at [870, 436] on icon "download file" at bounding box center [875, 436] width 11 height 4
click at [209, 60] on button "close" at bounding box center [217, 63] width 17 height 17
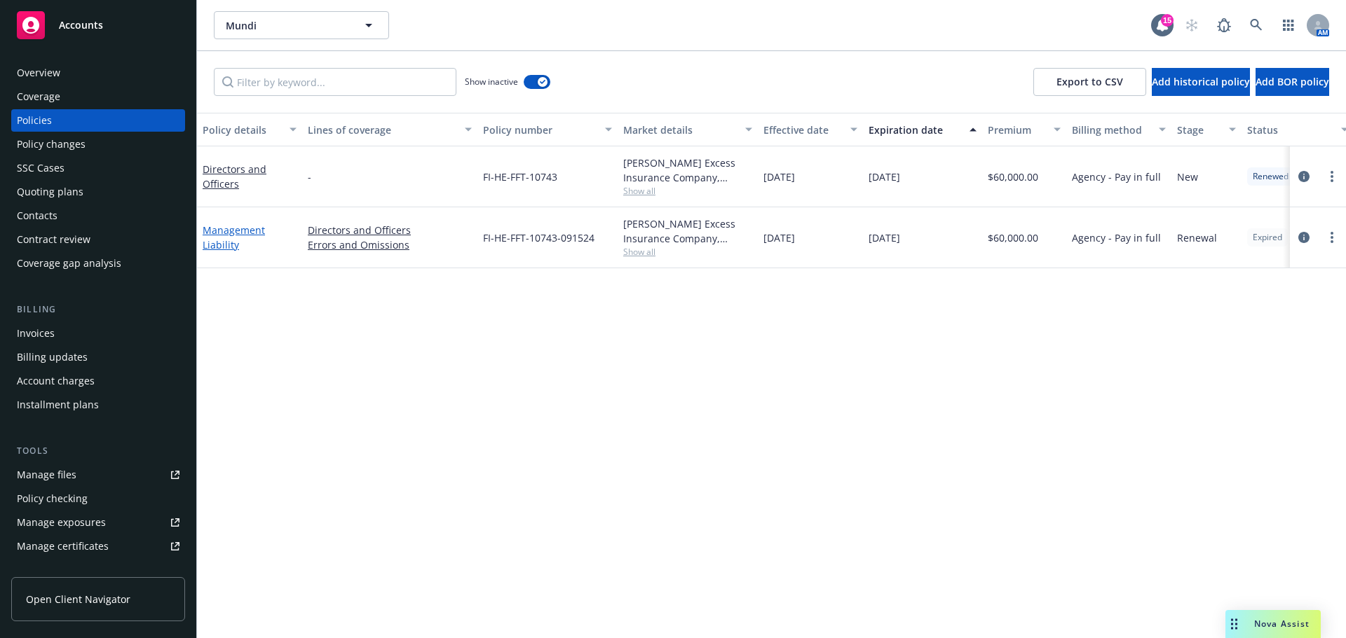
click at [235, 248] on link "Management Liability" at bounding box center [234, 238] width 62 height 28
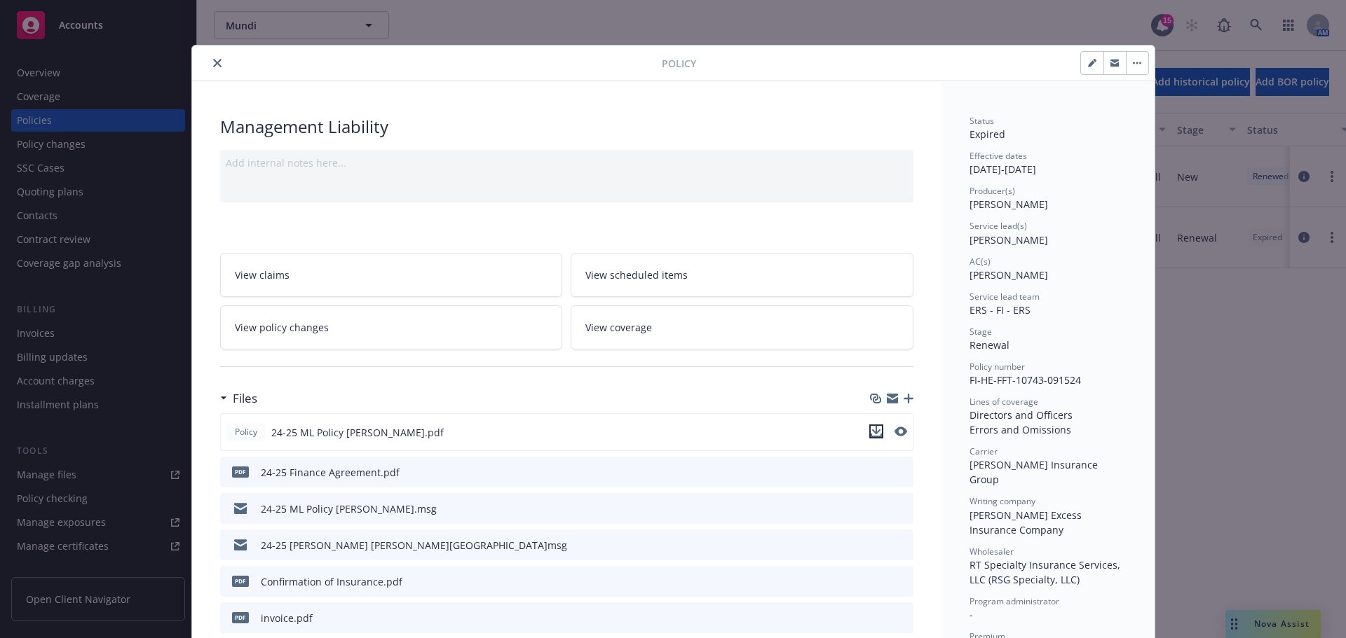
click at [873, 434] on icon "download file" at bounding box center [875, 431] width 11 height 11
